Goal: Task Accomplishment & Management: Use online tool/utility

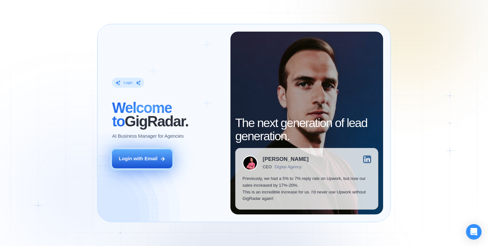
click at [144, 157] on div "Login with Email" at bounding box center [138, 159] width 39 height 7
click at [141, 156] on div "Login with Email" at bounding box center [138, 159] width 39 height 7
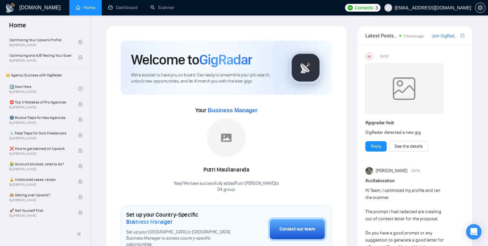
scroll to position [111, 0]
click at [37, 120] on span "🌚 Rookie Traps for New Agencies" at bounding box center [40, 117] width 62 height 6
click at [168, 5] on link "Scanner" at bounding box center [163, 7] width 24 height 5
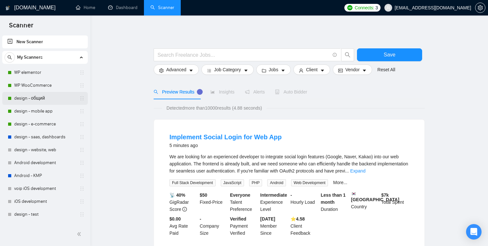
click at [32, 102] on link "design - общий" at bounding box center [44, 98] width 61 height 13
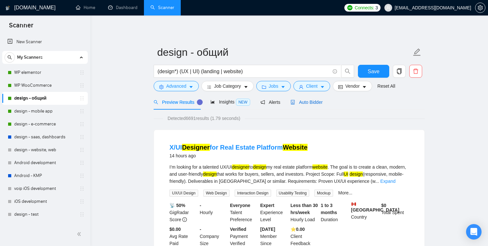
click at [303, 103] on span "Auto Bidder" at bounding box center [307, 102] width 32 height 5
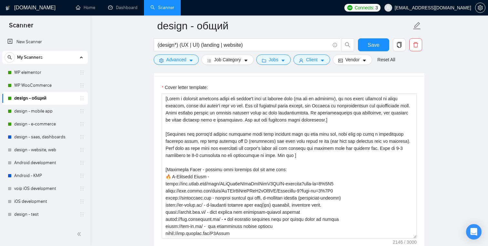
scroll to position [766, 0]
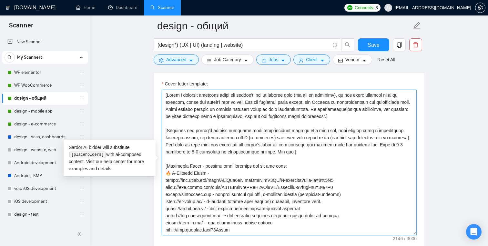
drag, startPoint x: 291, startPoint y: 130, endPoint x: 309, endPoint y: 130, distance: 17.8
click at [309, 130] on textarea "Cover letter template:" at bounding box center [289, 162] width 255 height 145
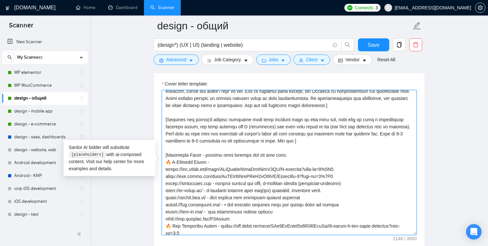
scroll to position [0, 0]
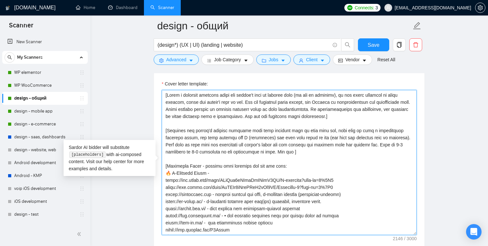
drag, startPoint x: 359, startPoint y: 95, endPoint x: 403, endPoint y: 93, distance: 44.6
click at [403, 93] on textarea "Cover letter template:" at bounding box center [289, 162] width 255 height 145
click at [399, 105] on textarea "Cover letter template:" at bounding box center [289, 162] width 255 height 145
drag, startPoint x: 200, startPoint y: 103, endPoint x: 247, endPoint y: 103, distance: 47.2
click at [247, 103] on textarea "Cover letter template:" at bounding box center [289, 162] width 255 height 145
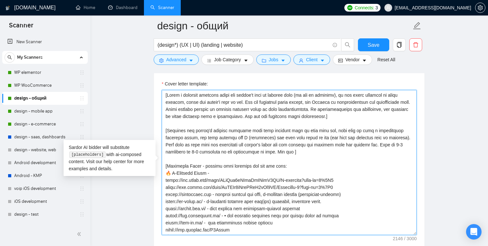
click at [247, 103] on textarea "Cover letter template:" at bounding box center [289, 162] width 255 height 145
drag, startPoint x: 335, startPoint y: 103, endPoint x: 373, endPoint y: 102, distance: 37.8
click at [373, 102] on textarea "Cover letter template:" at bounding box center [289, 162] width 255 height 145
click at [214, 109] on textarea "Cover letter template:" at bounding box center [289, 162] width 255 height 145
click at [184, 110] on textarea "Cover letter template:" at bounding box center [289, 162] width 255 height 145
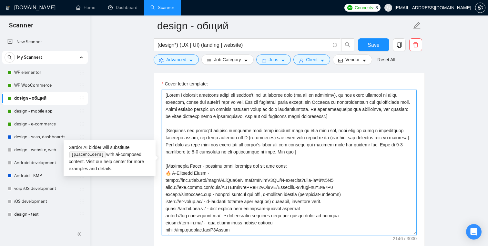
drag, startPoint x: 245, startPoint y: 117, endPoint x: 262, endPoint y: 118, distance: 17.4
click at [262, 118] on textarea "Cover letter template:" at bounding box center [289, 162] width 255 height 145
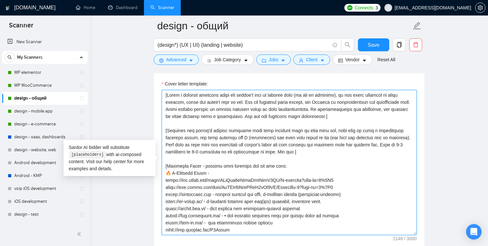
click at [262, 118] on textarea "Cover letter template:" at bounding box center [289, 162] width 255 height 145
drag, startPoint x: 215, startPoint y: 116, endPoint x: 274, endPoint y: 116, distance: 59.1
click at [274, 116] on textarea "Cover letter template:" at bounding box center [289, 162] width 255 height 145
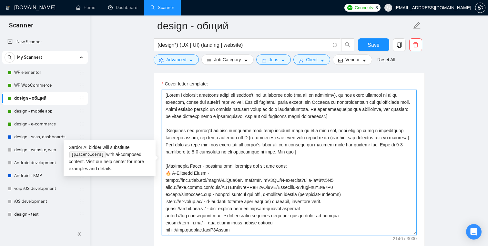
click at [262, 120] on textarea "Cover letter template:" at bounding box center [289, 162] width 255 height 145
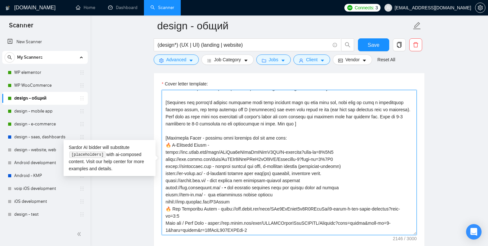
scroll to position [29, 0]
drag, startPoint x: 183, startPoint y: 103, endPoint x: 285, endPoint y: 101, distance: 101.4
click at [285, 101] on textarea "Cover letter template:" at bounding box center [289, 162] width 255 height 145
